Goal: Task Accomplishment & Management: Complete application form

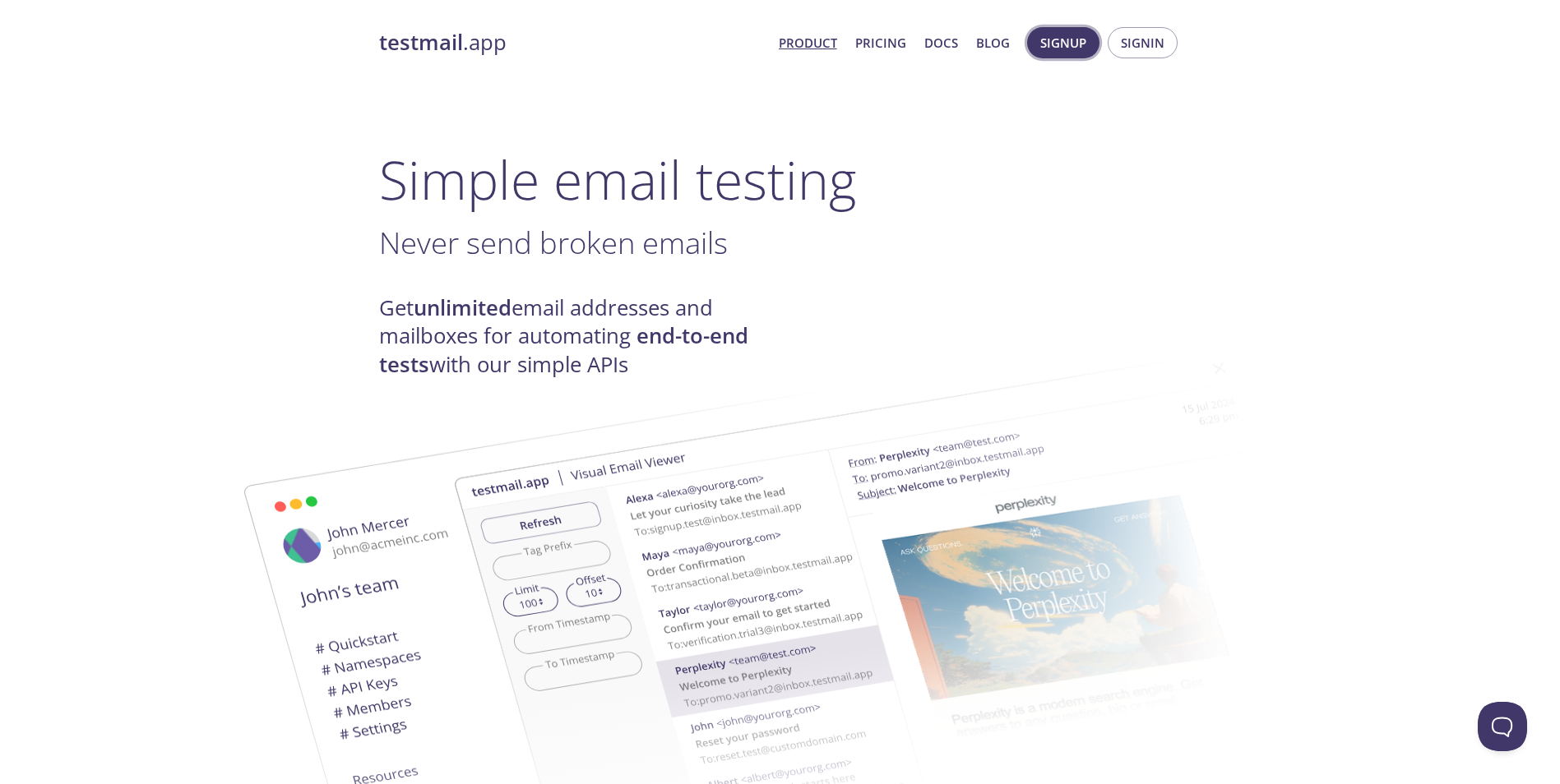
click at [1064, 46] on span "Signup" at bounding box center [1063, 43] width 46 height 22
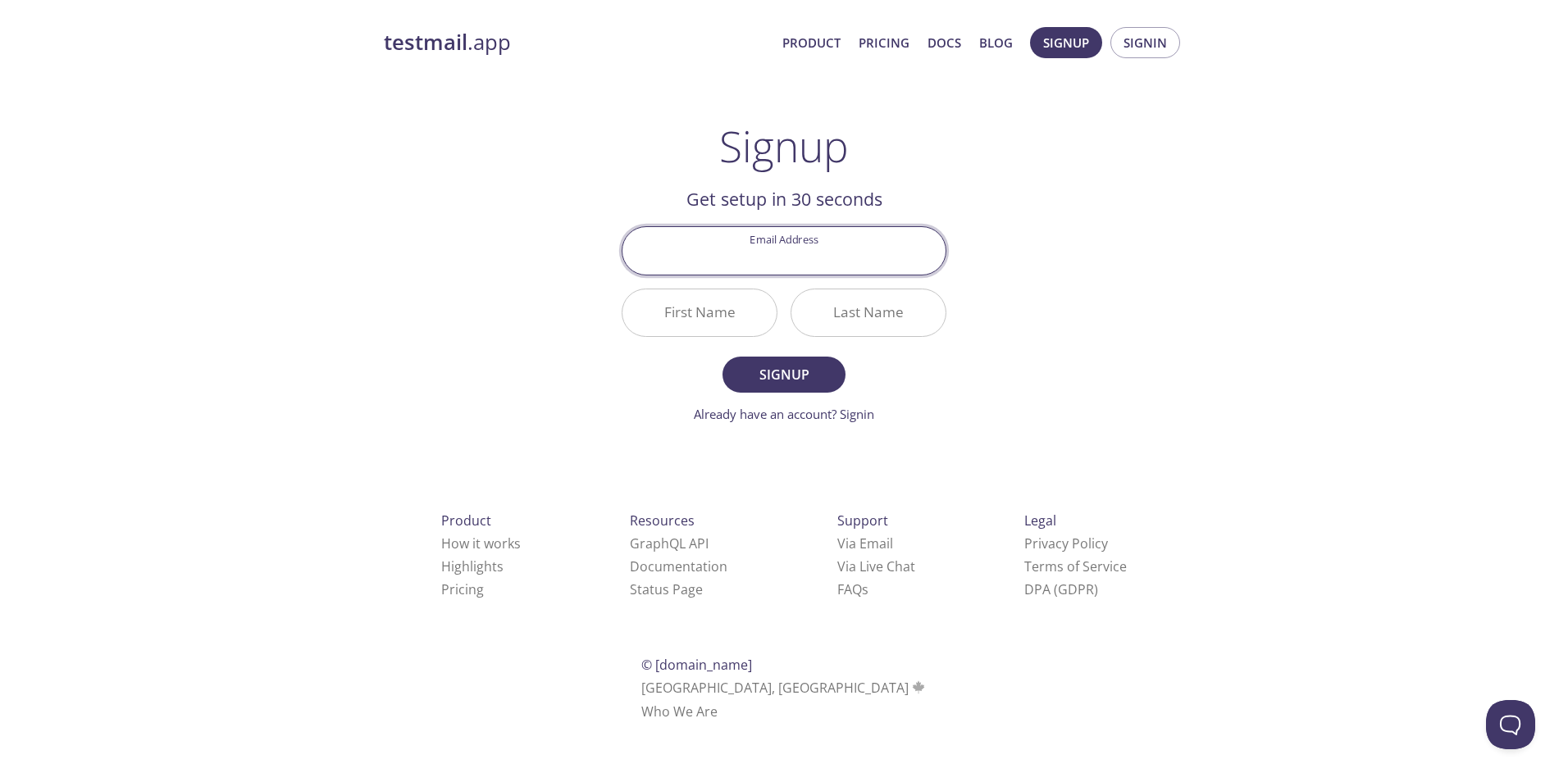
click at [834, 261] on input "Email Address" at bounding box center [784, 251] width 323 height 47
type input "[EMAIL_ADDRESS][DOMAIN_NAME]"
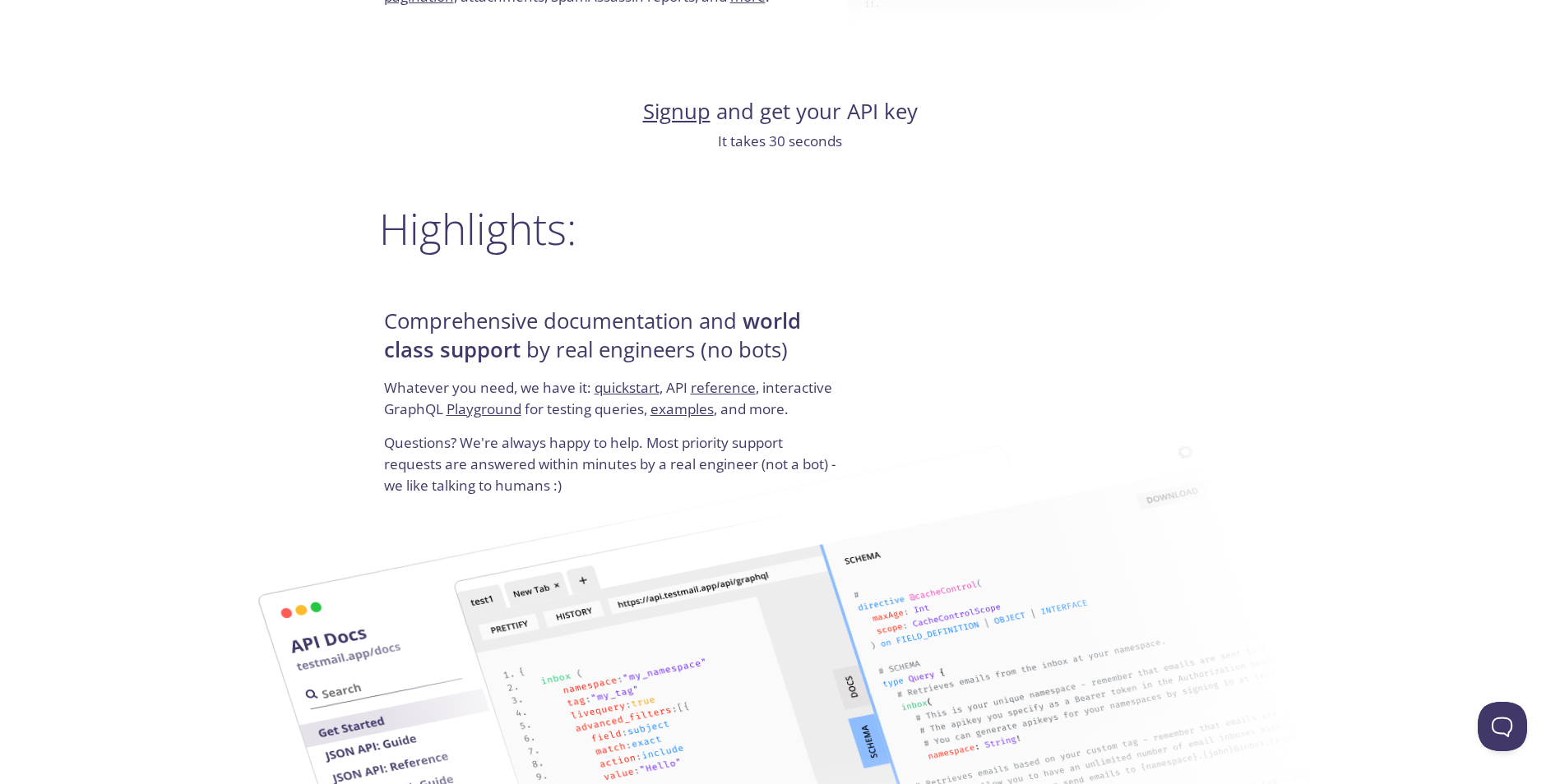
scroll to position [1973, 0]
